Goal: Navigation & Orientation: Find specific page/section

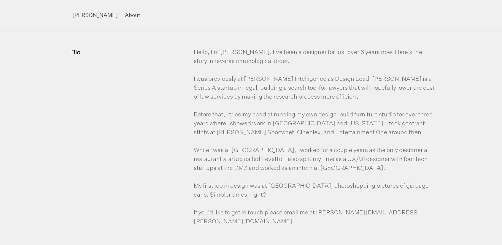
click at [113, 9] on div "[PERSON_NAME] About" at bounding box center [251, 15] width 386 height 30
click at [125, 13] on link "About" at bounding box center [136, 15] width 23 height 6
click at [78, 17] on link "[PERSON_NAME]" at bounding box center [98, 14] width 53 height 9
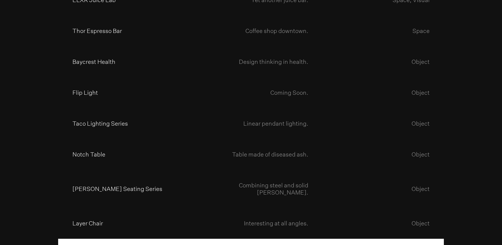
scroll to position [861, 0]
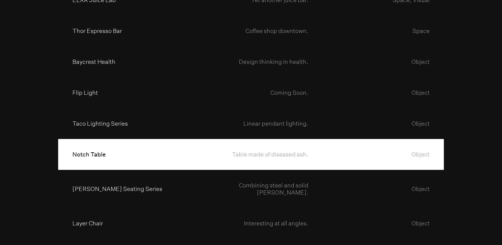
click at [105, 148] on h4 "Notch Table" at bounding box center [122, 154] width 129 height 31
